Goal: Complete application form

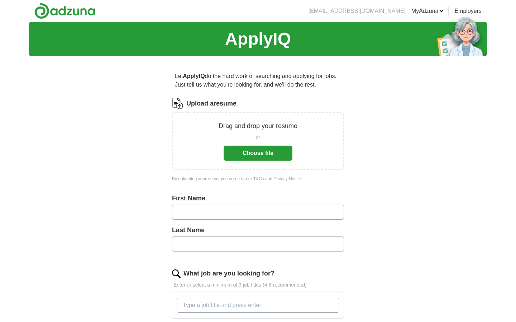
click at [256, 149] on button "Choose file" at bounding box center [257, 153] width 69 height 15
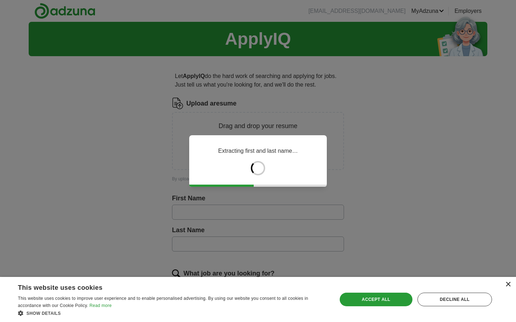
click at [509, 284] on div "×" at bounding box center [507, 284] width 5 height 5
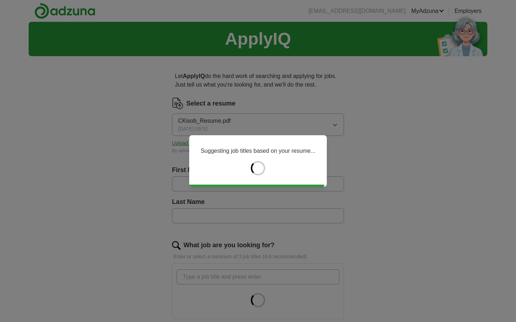
type input "*******"
type input "*****"
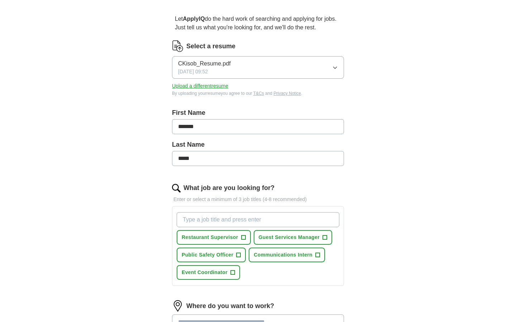
scroll to position [85, 0]
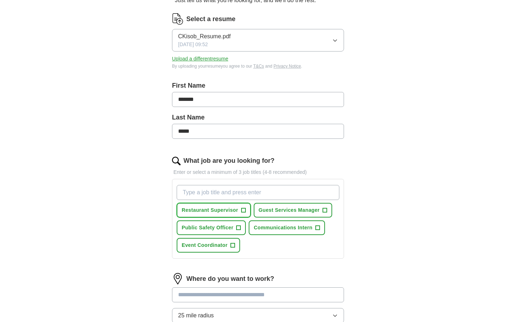
click at [219, 212] on span "Restaurant Supervisor" at bounding box center [210, 211] width 57 height 8
click at [0, 0] on span "×" at bounding box center [0, 0] width 0 height 0
click at [243, 210] on span "+" at bounding box center [243, 211] width 4 height 6
click at [0, 0] on span "×" at bounding box center [0, 0] width 0 height 0
click at [244, 211] on span "+" at bounding box center [243, 211] width 4 height 6
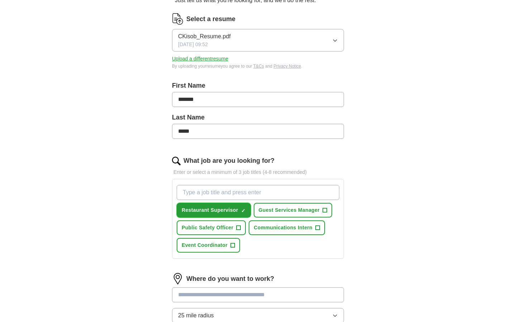
click at [0, 0] on span "×" at bounding box center [0, 0] width 0 height 0
click at [232, 208] on span "Restaurant Supervisor" at bounding box center [210, 211] width 57 height 8
click at [232, 210] on span "Restaurant Supervisor" at bounding box center [210, 211] width 57 height 8
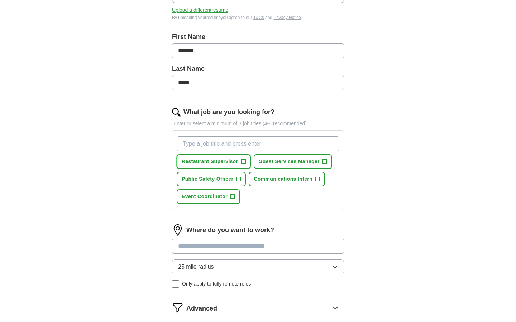
scroll to position [137, 0]
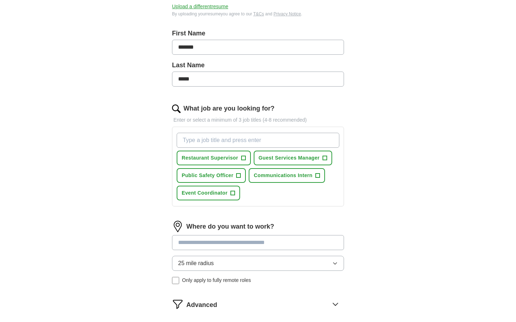
click at [255, 142] on input "What job are you looking for?" at bounding box center [258, 140] width 163 height 15
click at [242, 165] on div "Restaurant Supervisor + Guest Services Manager + Public Safety Officer + Commun…" at bounding box center [257, 166] width 165 height 73
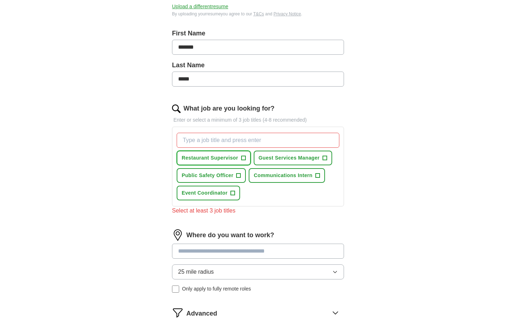
click at [242, 162] on button "Restaurant Supervisor +" at bounding box center [214, 158] width 74 height 15
click at [241, 175] on button "Public Safety Officer +" at bounding box center [211, 175] width 69 height 15
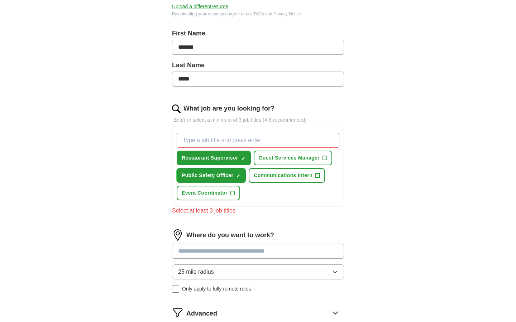
click at [241, 175] on button "Public Safety Officer ✓ ×" at bounding box center [211, 175] width 69 height 15
click at [241, 163] on button "Restaurant Supervisor ✓ ×" at bounding box center [214, 158] width 74 height 15
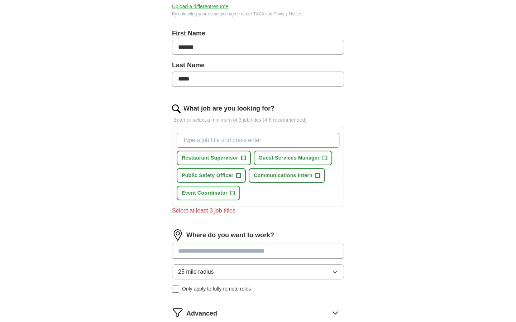
click at [243, 139] on input "What job are you looking for?" at bounding box center [258, 140] width 163 height 15
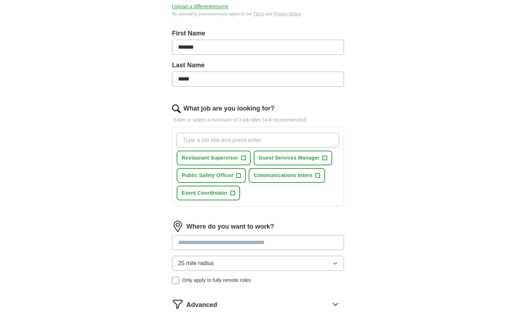
type input "k"
type input "marketing"
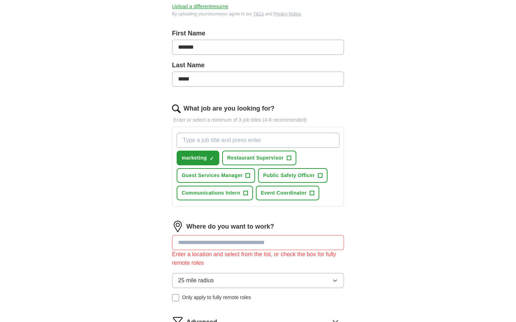
click at [243, 139] on input "What job are you looking for?" at bounding box center [258, 140] width 163 height 15
type input "cordinator"
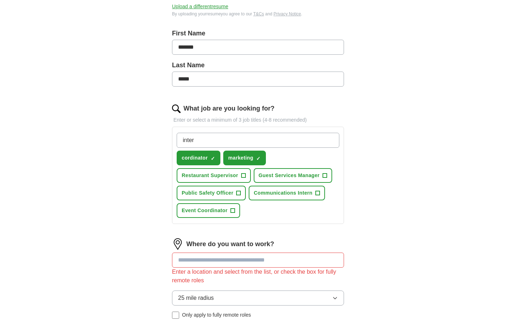
type input "intern"
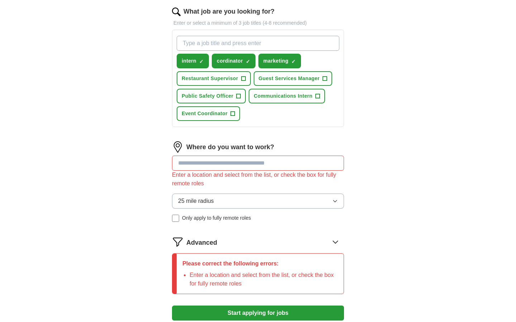
scroll to position [236, 0]
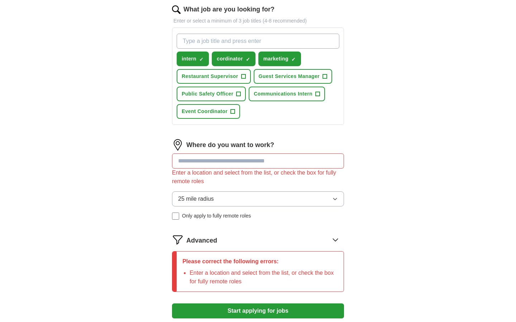
click at [230, 159] on input at bounding box center [258, 161] width 172 height 15
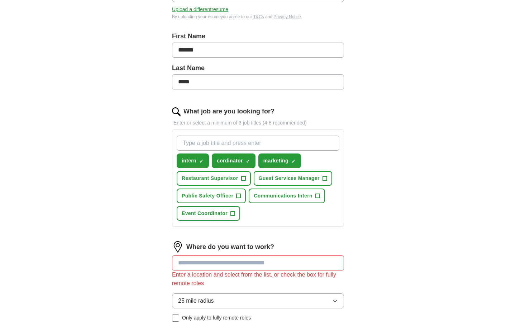
scroll to position [164, 0]
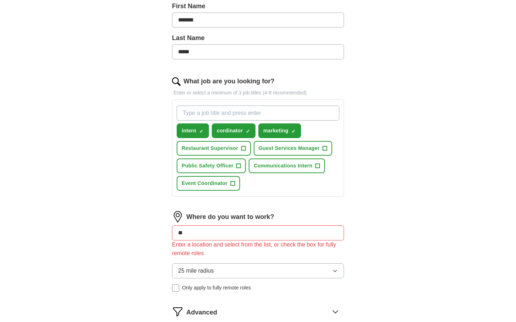
type input "*"
type input "******"
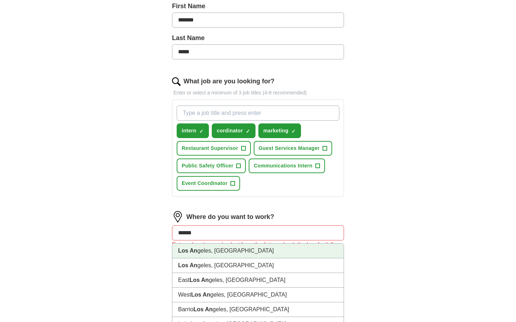
click at [226, 255] on li "Los An geles, [GEOGRAPHIC_DATA]" at bounding box center [257, 251] width 171 height 15
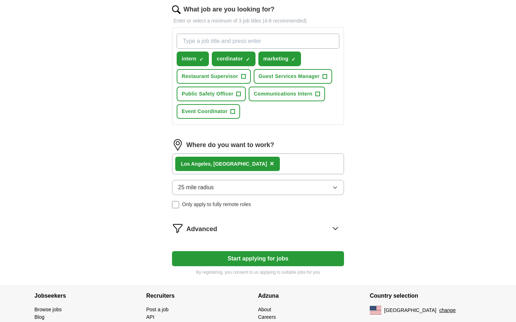
scroll to position [248, 0]
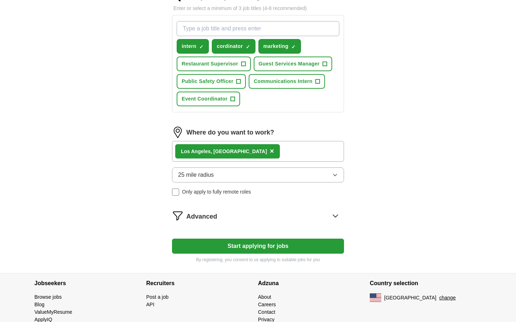
click at [225, 247] on button "Start applying for jobs" at bounding box center [258, 246] width 172 height 15
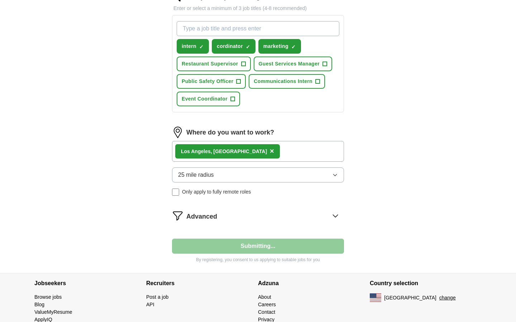
select select "**"
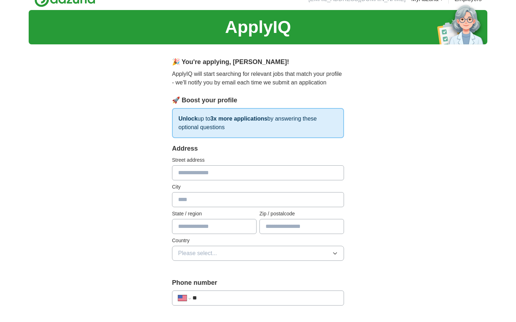
scroll to position [0, 0]
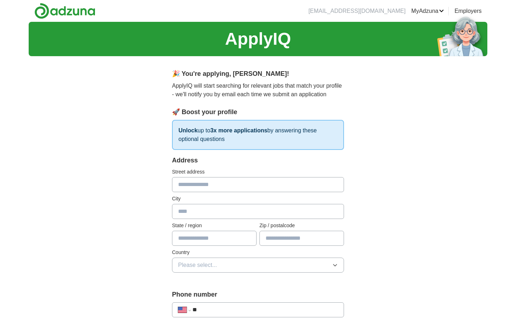
click at [52, 11] on img at bounding box center [64, 11] width 61 height 16
